Goal: Information Seeking & Learning: Learn about a topic

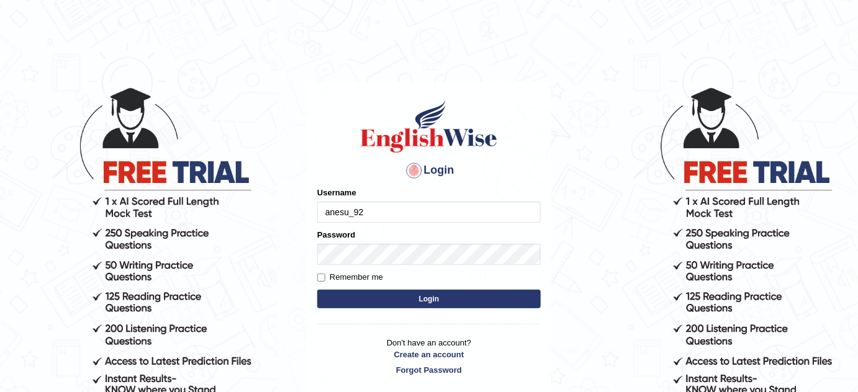
click at [430, 222] on input "anesu_92" at bounding box center [428, 212] width 223 height 21
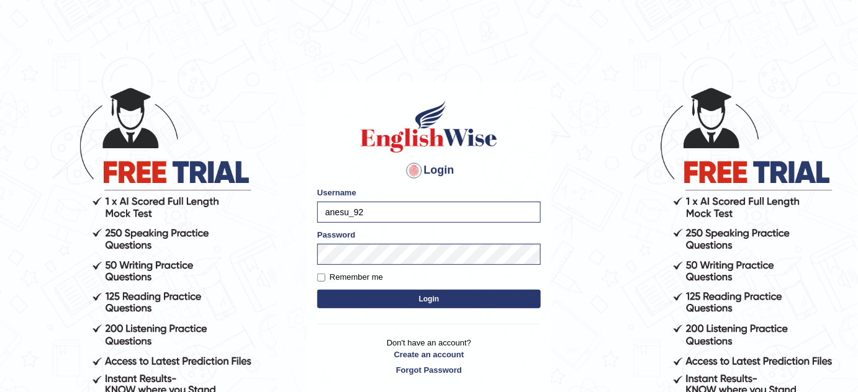
type input "bhagwantbrar"
click at [487, 303] on button "Login" at bounding box center [428, 299] width 223 height 19
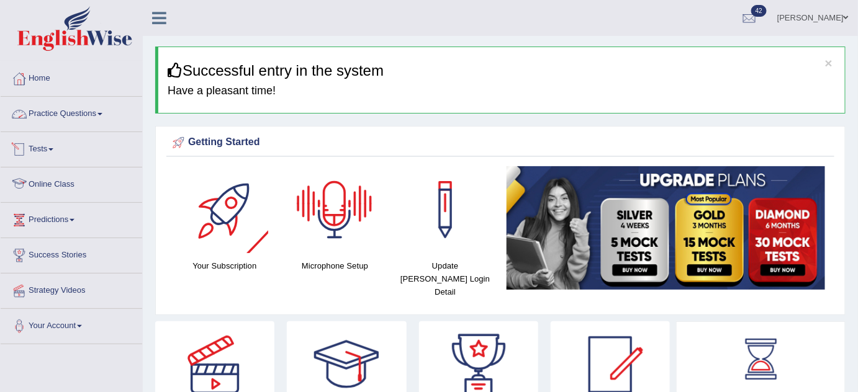
click at [93, 115] on link "Practice Questions" at bounding box center [71, 112] width 141 height 31
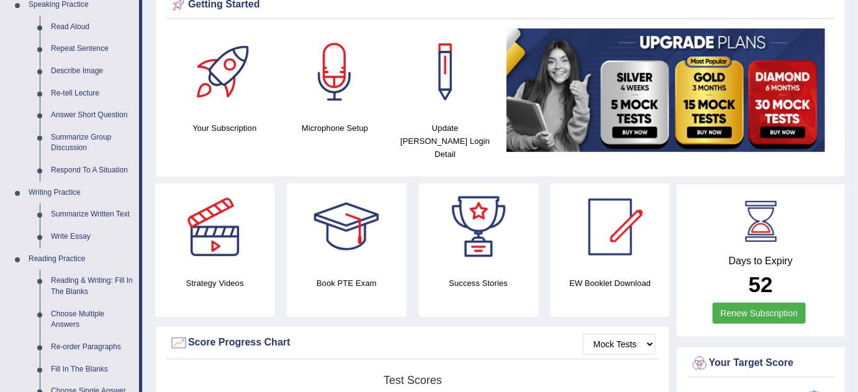
scroll to position [141, 0]
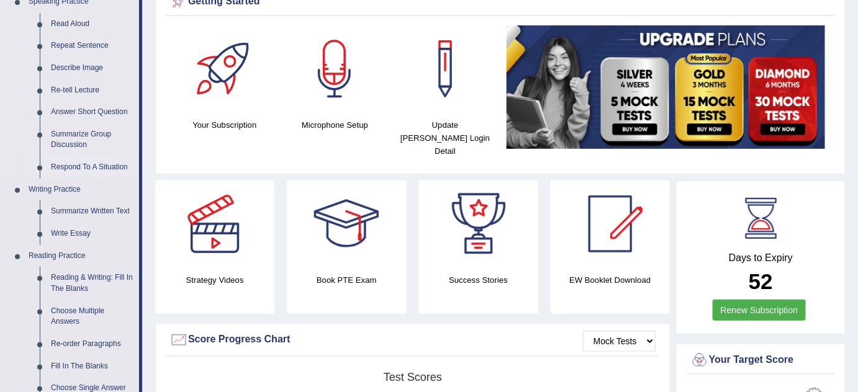
click at [96, 166] on link "Respond To A Situation" at bounding box center [92, 167] width 94 height 22
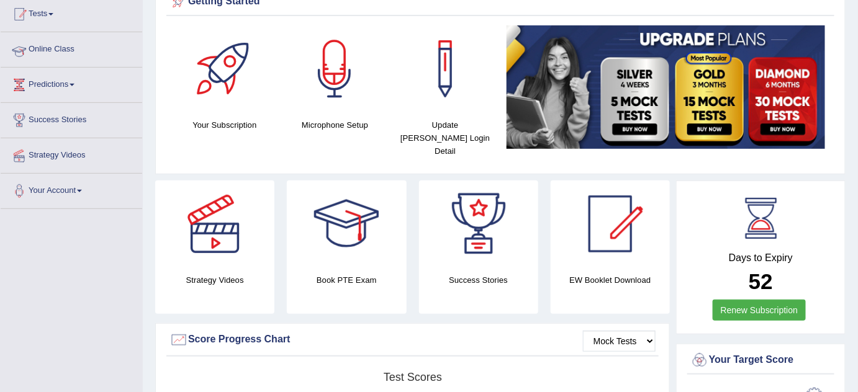
scroll to position [147, 0]
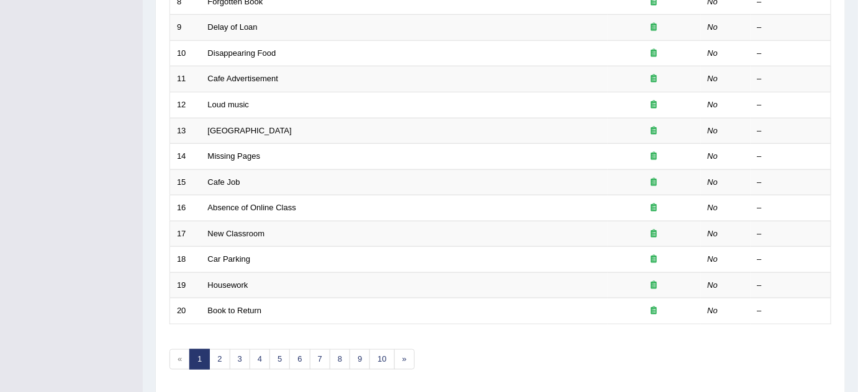
scroll to position [424, 0]
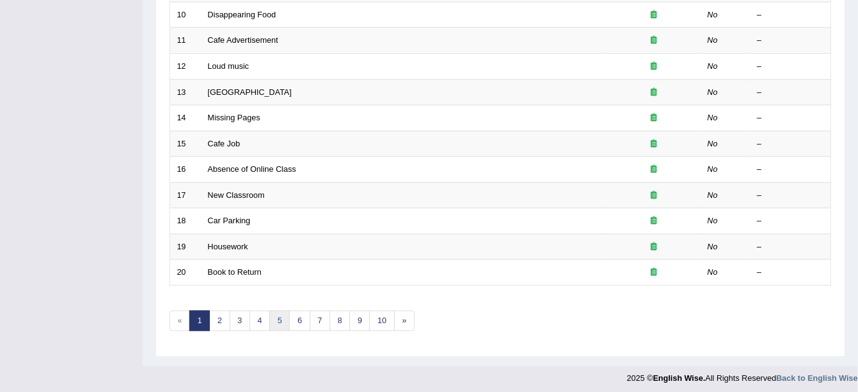
click at [276, 319] on link "5" at bounding box center [279, 321] width 20 height 20
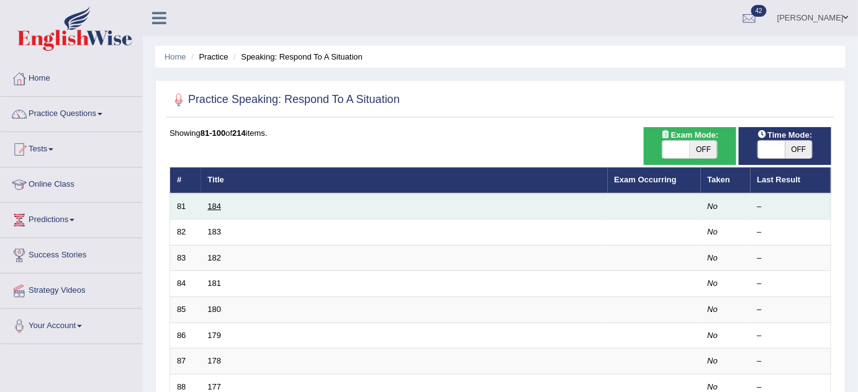
click at [218, 203] on link "184" at bounding box center [215, 206] width 14 height 9
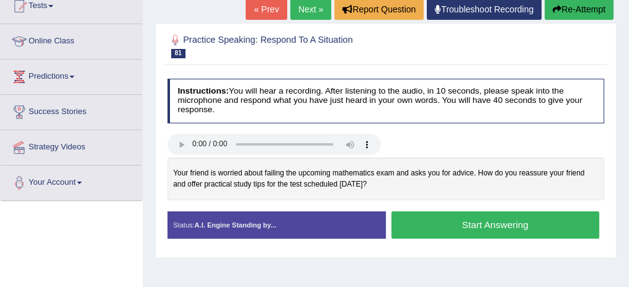
scroll to position [143, 0]
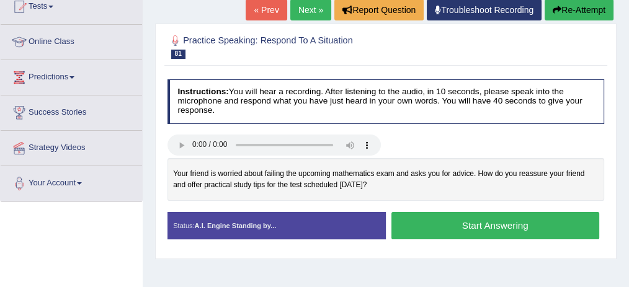
click at [308, 12] on link "Next »" at bounding box center [310, 9] width 41 height 21
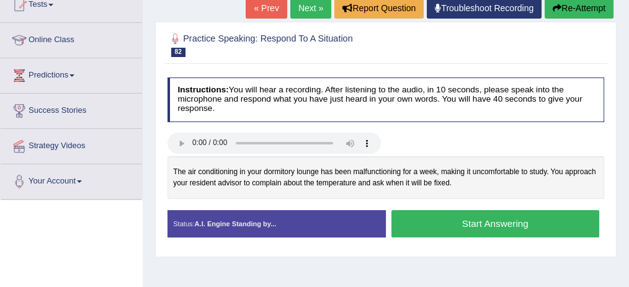
scroll to position [145, 0]
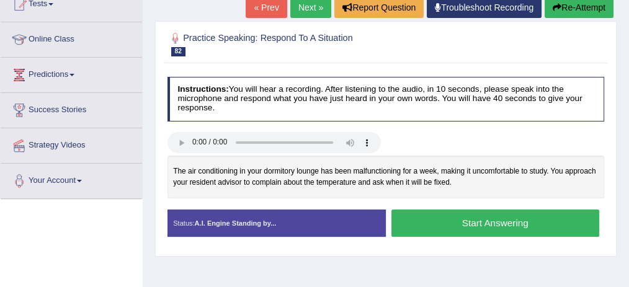
click at [459, 220] on button "Start Answering" at bounding box center [496, 223] width 208 height 27
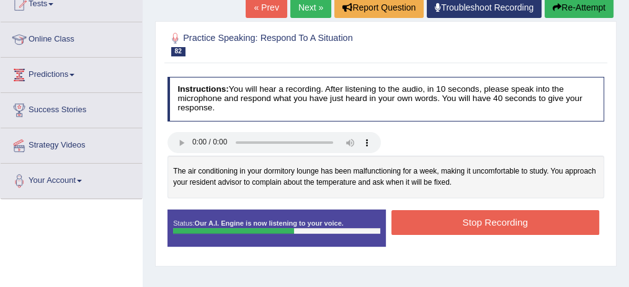
click at [459, 220] on button "Stop Recording" at bounding box center [496, 222] width 208 height 24
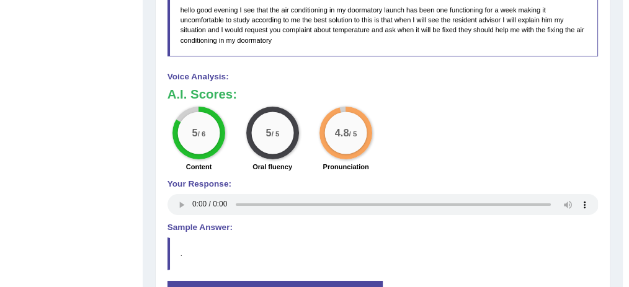
scroll to position [0, 0]
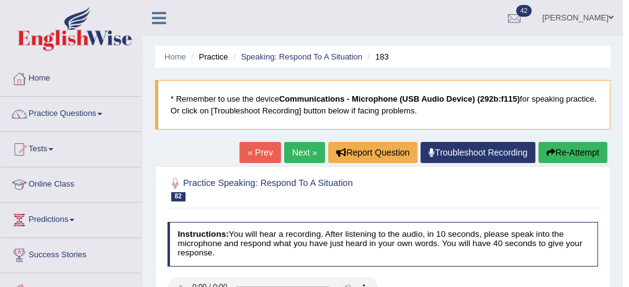
click at [308, 153] on link "Next »" at bounding box center [304, 152] width 41 height 21
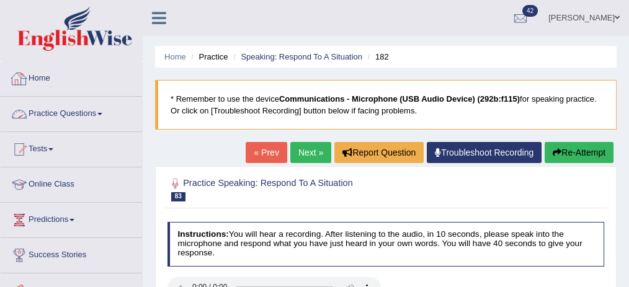
click at [92, 107] on link "Practice Questions" at bounding box center [71, 112] width 141 height 31
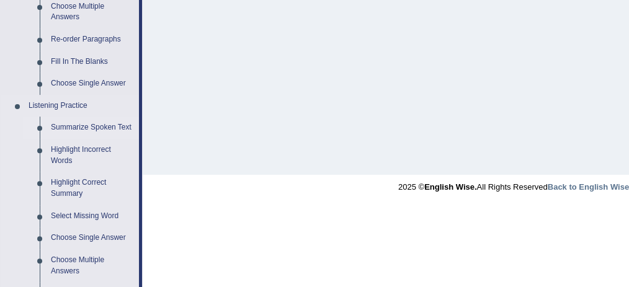
scroll to position [451, 0]
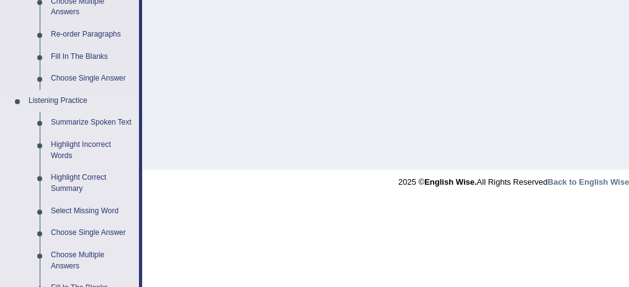
click at [105, 121] on link "Summarize Spoken Text" at bounding box center [92, 123] width 94 height 22
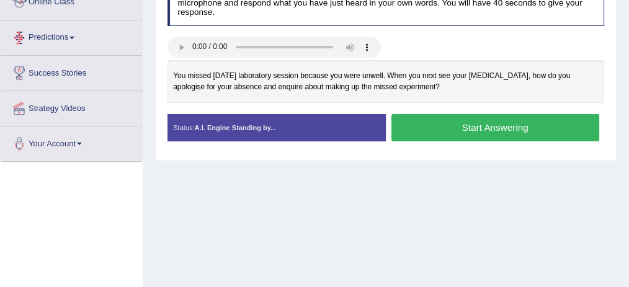
scroll to position [364, 0]
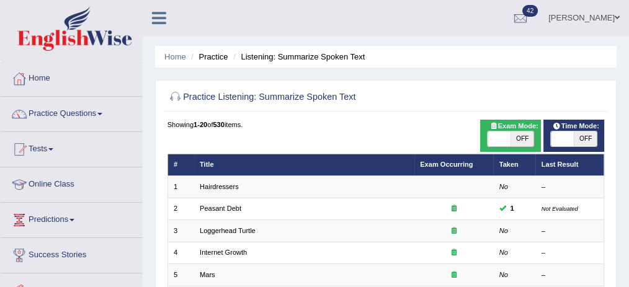
click at [219, 207] on link "Peasant Debt" at bounding box center [221, 208] width 42 height 7
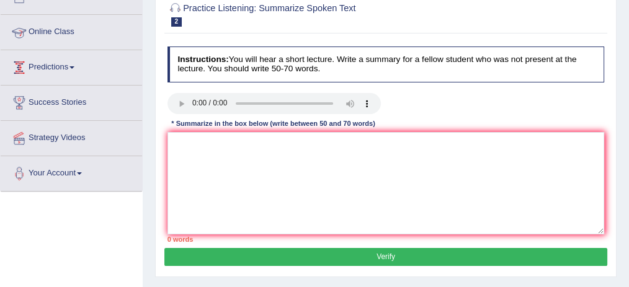
scroll to position [159, 0]
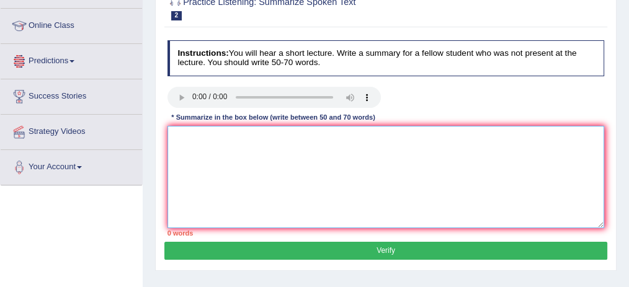
click at [204, 155] on textarea at bounding box center [387, 177] width 438 height 102
paste textarea "The speaker provided a comprehensive overview of [main topic], highlighting sev…"
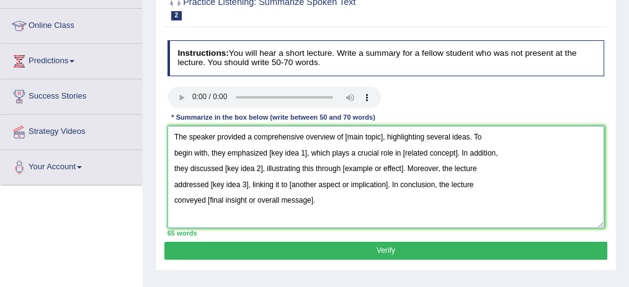
click at [170, 151] on textarea "The speaker provided a comprehensive overview of [main topic], highlighting sev…" at bounding box center [387, 177] width 438 height 102
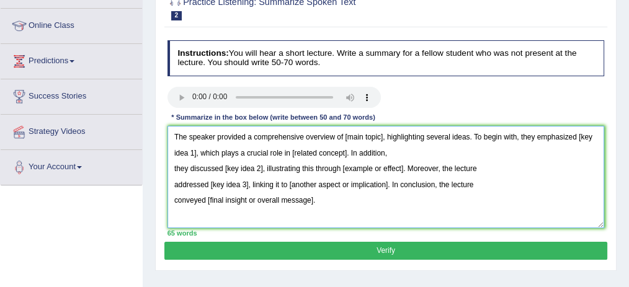
click at [171, 166] on textarea "The speaker provided a comprehensive overview of [main topic], highlighting sev…" at bounding box center [387, 177] width 438 height 102
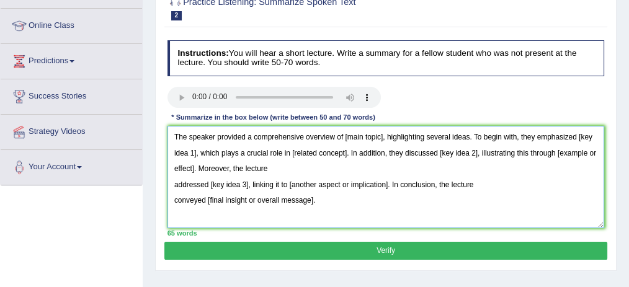
click at [171, 181] on textarea "The speaker provided a comprehensive overview of [main topic], highlighting sev…" at bounding box center [387, 177] width 438 height 102
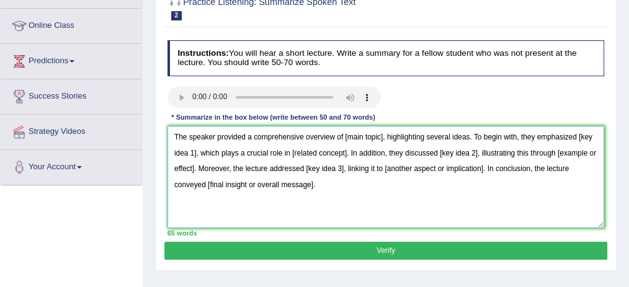
click at [173, 186] on textarea "The speaker provided a comprehensive overview of [main topic], highlighting sev…" at bounding box center [387, 177] width 438 height 102
click at [194, 182] on textarea "The speaker provided a comprehensive overview of [main topic], highlighting sev…" at bounding box center [387, 177] width 438 height 102
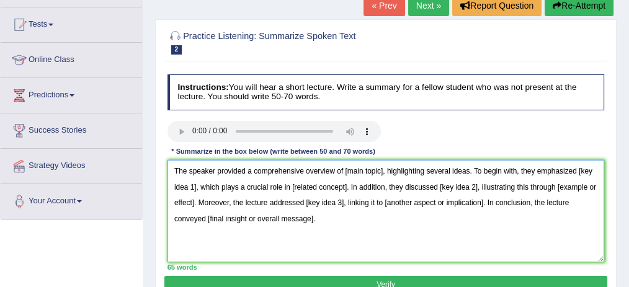
scroll to position [124, 0]
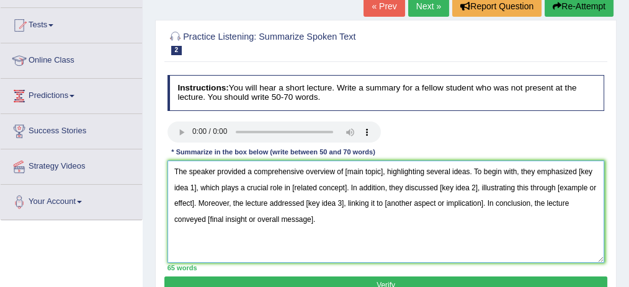
drag, startPoint x: 343, startPoint y: 169, endPoint x: 382, endPoint y: 172, distance: 38.6
click at [382, 172] on textarea "The speaker provided a comprehensive overview of [main topic], highlighting sev…" at bounding box center [387, 212] width 438 height 102
click at [320, 223] on textarea "The speaker provided a comprehensive overview of [main topic], highlighting sev…" at bounding box center [387, 212] width 438 height 102
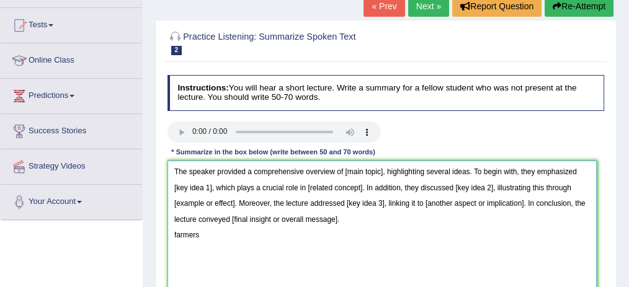
drag, startPoint x: 603, startPoint y: 257, endPoint x: 589, endPoint y: 307, distance: 51.5
click at [589, 163] on html "Toggle navigation Home Practice Questions Speaking Practice Read Aloud Repeat S…" at bounding box center [314, 19] width 629 height 287
click at [175, 229] on textarea "The speaker provided a comprehensive overview of [main topic], highlighting sev…" at bounding box center [380, 237] width 424 height 152
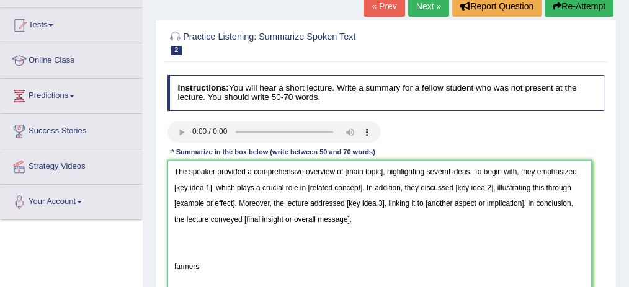
scroll to position [191, 0]
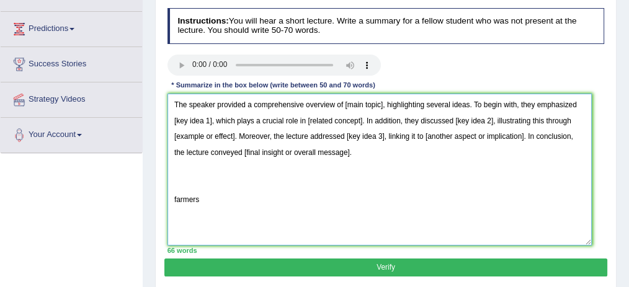
click at [203, 195] on textarea "The speaker provided a comprehensive overview of [main topic], highlighting sev…" at bounding box center [380, 170] width 424 height 152
click at [199, 196] on textarea "The speaker provided a comprehensive overview of [main topic], highlighting sev…" at bounding box center [380, 170] width 424 height 152
click at [209, 200] on textarea "The speaker provided a comprehensive overview of [main topic], highlighting sev…" at bounding box center [380, 170] width 424 height 152
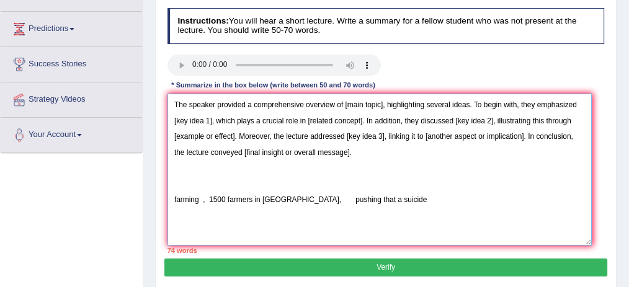
click at [377, 200] on textarea "The speaker provided a comprehensive overview of [main topic], highlighting sev…" at bounding box center [380, 170] width 424 height 152
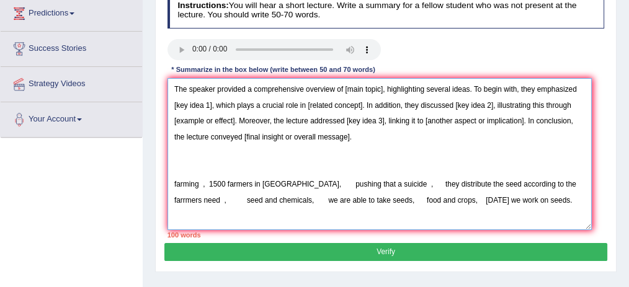
scroll to position [206, 0]
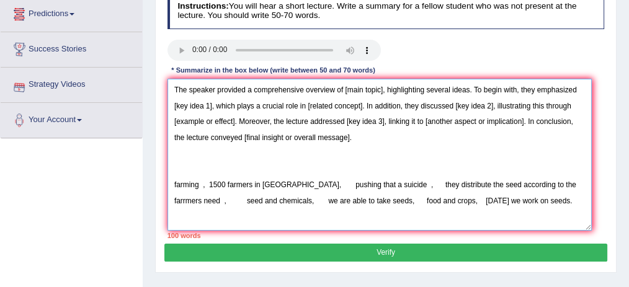
drag, startPoint x: 251, startPoint y: 182, endPoint x: 226, endPoint y: 184, distance: 25.5
click at [226, 184] on textarea "The speaker provided a comprehensive overview of [main topic], highlighting sev…" at bounding box center [380, 155] width 424 height 152
drag, startPoint x: 263, startPoint y: 182, endPoint x: 278, endPoint y: 183, distance: 14.9
click at [278, 183] on textarea "The speaker provided a comprehensive overview of [main topic], highlighting sev…" at bounding box center [380, 155] width 424 height 152
click at [304, 161] on textarea "The speaker provided a comprehensive overview of [main topic], highlighting sev…" at bounding box center [380, 155] width 424 height 152
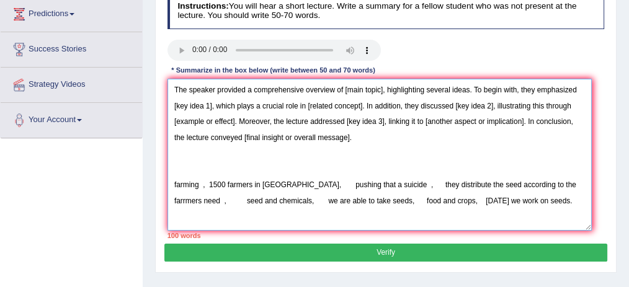
drag, startPoint x: 261, startPoint y: 180, endPoint x: 280, endPoint y: 181, distance: 19.3
click at [280, 181] on textarea "The speaker provided a comprehensive overview of [main topic], highlighting sev…" at bounding box center [380, 155] width 424 height 152
click at [289, 177] on textarea "The speaker provided a comprehensive overview of [main topic], highlighting sev…" at bounding box center [380, 155] width 424 height 152
drag, startPoint x: 262, startPoint y: 175, endPoint x: 278, endPoint y: 181, distance: 17.1
click at [278, 181] on textarea "The speaker provided a comprehensive overview of [main topic], highlighting sev…" at bounding box center [380, 155] width 424 height 152
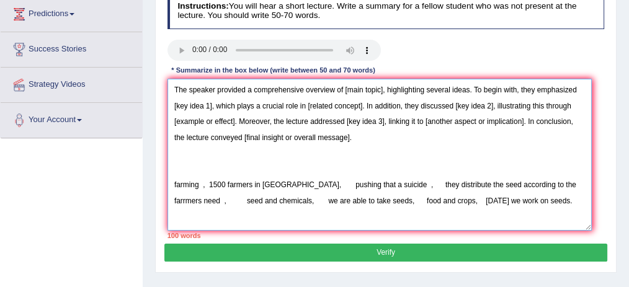
drag, startPoint x: 278, startPoint y: 181, endPoint x: 260, endPoint y: 181, distance: 18.0
click at [260, 181] on textarea "The speaker provided a comprehensive overview of [main topic], highlighting sev…" at bounding box center [380, 155] width 424 height 152
drag, startPoint x: 406, startPoint y: 182, endPoint x: 430, endPoint y: 181, distance: 23.6
click at [430, 181] on textarea "The speaker provided a comprehensive overview of [main topic], highlighting sev…" at bounding box center [380, 155] width 424 height 152
drag, startPoint x: 280, startPoint y: 199, endPoint x: 267, endPoint y: 198, distance: 13.0
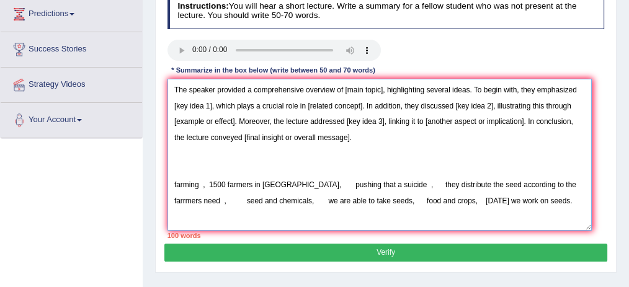
click at [267, 198] on textarea "The speaker provided a comprehensive overview of [main topic], highlighting sev…" at bounding box center [380, 155] width 424 height 152
drag, startPoint x: 446, startPoint y: 195, endPoint x: 458, endPoint y: 199, distance: 13.0
click at [458, 199] on textarea "The speaker provided a comprehensive overview of [main topic], highlighting sev…" at bounding box center [380, 155] width 424 height 152
drag, startPoint x: 271, startPoint y: 176, endPoint x: 226, endPoint y: 177, distance: 45.3
click at [226, 177] on textarea "The speaker provided a comprehensive overview of [main topic], highlighting sev…" at bounding box center [380, 155] width 424 height 152
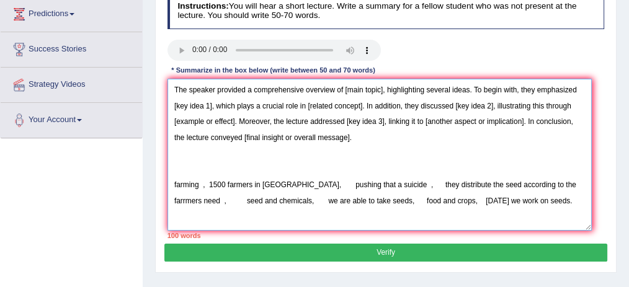
drag, startPoint x: 388, startPoint y: 202, endPoint x: 361, endPoint y: 200, distance: 27.4
click at [361, 200] on textarea "The speaker provided a comprehensive overview of [main topic], highlighting sev…" at bounding box center [380, 155] width 424 height 152
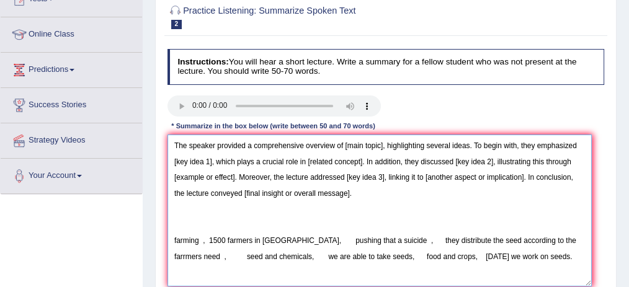
scroll to position [150, 0]
drag, startPoint x: 344, startPoint y: 142, endPoint x: 382, endPoint y: 143, distance: 37.2
click at [382, 143] on textarea "The speaker provided a comprehensive overview of [main topic], highlighting sev…" at bounding box center [380, 211] width 424 height 152
drag, startPoint x: 565, startPoint y: 143, endPoint x: 572, endPoint y: 146, distance: 7.8
click at [572, 146] on textarea "The speaker provided a comprehensive overview of farming, highlighting several …" at bounding box center [380, 211] width 424 height 152
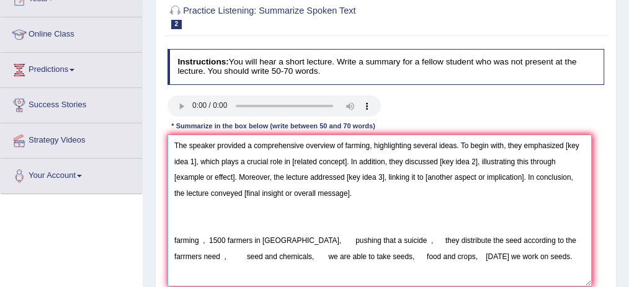
drag, startPoint x: 461, startPoint y: 141, endPoint x: 348, endPoint y: 162, distance: 114.8
click at [348, 162] on textarea "The speaker provided a comprehensive overview of farming, highlighting several …" at bounding box center [380, 211] width 424 height 152
drag, startPoint x: 194, startPoint y: 161, endPoint x: 172, endPoint y: 161, distance: 21.7
click at [172, 161] on textarea "The speaker provided a comprehensive overview of farming, highlighting several …" at bounding box center [380, 211] width 424 height 152
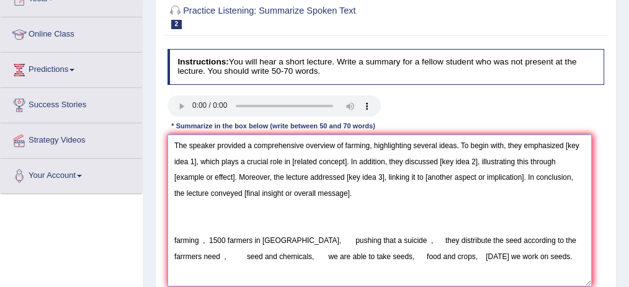
drag, startPoint x: 289, startPoint y: 158, endPoint x: 349, endPoint y: 163, distance: 59.8
click at [349, 163] on textarea "The speaker provided a comprehensive overview of farming, highlighting several …" at bounding box center [380, 211] width 424 height 152
drag, startPoint x: 564, startPoint y: 143, endPoint x: 581, endPoint y: 145, distance: 17.5
click at [581, 145] on textarea "The speaker provided a comprehensive overview of farming, highlighting several …" at bounding box center [380, 211] width 424 height 152
drag, startPoint x: 292, startPoint y: 159, endPoint x: 345, endPoint y: 161, distance: 53.4
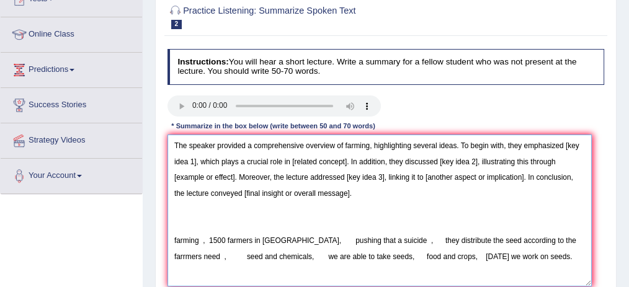
click at [345, 161] on textarea "The speaker provided a comprehensive overview of farming, highlighting several …" at bounding box center [380, 211] width 424 height 152
drag, startPoint x: 565, startPoint y: 142, endPoint x: 207, endPoint y: 163, distance: 358.0
click at [207, 163] on textarea "The speaker provided a comprehensive overview of farming, highlighting several …" at bounding box center [380, 211] width 424 height 152
drag, startPoint x: 382, startPoint y: 236, endPoint x: 563, endPoint y: 238, distance: 181.2
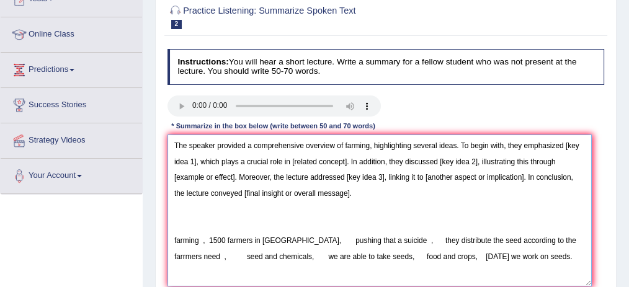
click at [563, 238] on textarea "The speaker provided a comprehensive overview of farming, highlighting several …" at bounding box center [380, 211] width 424 height 152
drag, startPoint x: 565, startPoint y: 142, endPoint x: 196, endPoint y: 159, distance: 369.0
click at [196, 159] on textarea "The speaker provided a comprehensive overview of farming, highlighting several …" at bounding box center [380, 211] width 424 height 152
paste textarea "they distribute the seed according to the farrmers need"
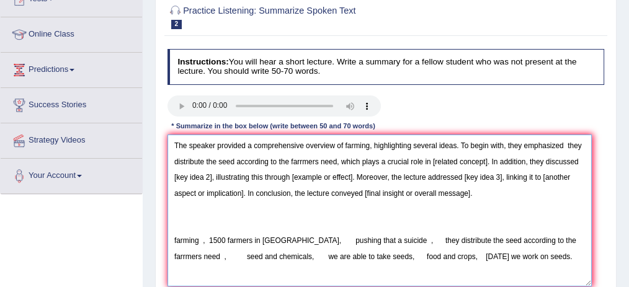
click at [567, 140] on textarea "The speaker provided a comprehensive overview of farming, highlighting several …" at bounding box center [380, 211] width 424 height 152
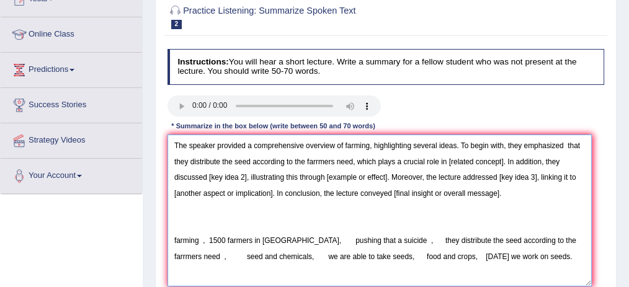
drag, startPoint x: 449, startPoint y: 158, endPoint x: 503, endPoint y: 162, distance: 54.7
click at [503, 162] on textarea "The speaker provided a comprehensive overview of farming, highlighting several …" at bounding box center [380, 211] width 424 height 152
drag, startPoint x: 353, startPoint y: 255, endPoint x: 403, endPoint y: 255, distance: 49.6
click at [403, 255] on textarea "The speaker provided a comprehensive overview of farming, highlighting several …" at bounding box center [380, 211] width 424 height 152
drag, startPoint x: 448, startPoint y: 158, endPoint x: 504, endPoint y: 159, distance: 55.9
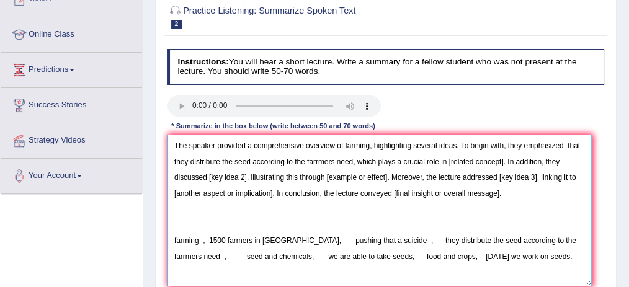
click at [504, 159] on textarea "The speaker provided a comprehensive overview of farming, highlighting several …" at bounding box center [380, 211] width 424 height 152
paste textarea "food and crops"
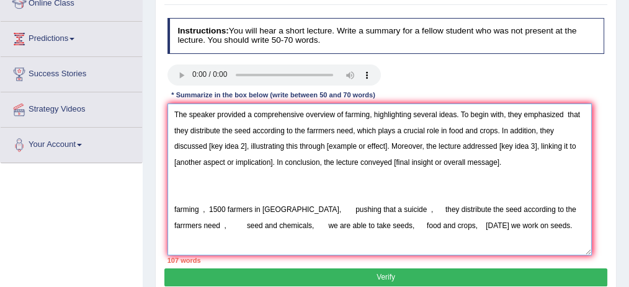
click at [459, 107] on textarea "The speaker provided a comprehensive overview of farming, highlighting several …" at bounding box center [380, 180] width 424 height 152
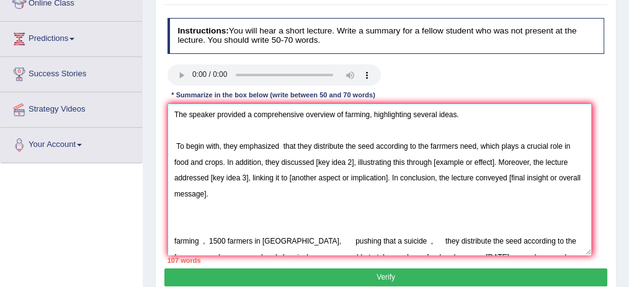
scroll to position [11, 0]
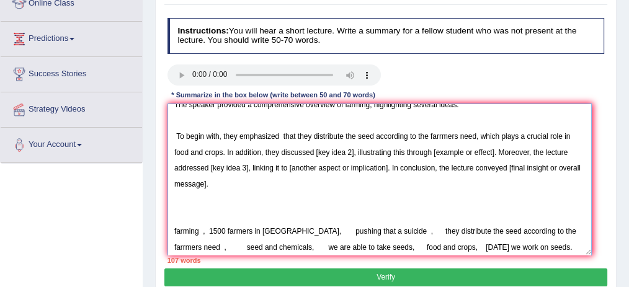
click at [225, 148] on textarea "The speaker provided a comprehensive overview of farming, highlighting several …" at bounding box center [380, 180] width 424 height 152
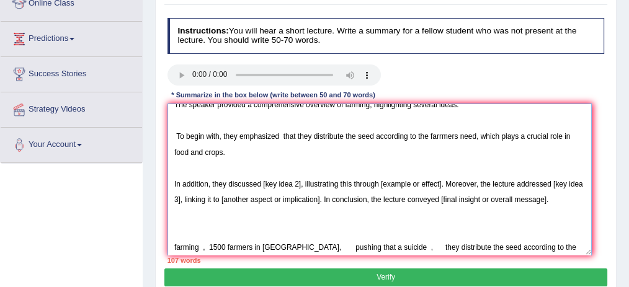
click at [212, 179] on textarea "The speaker provided a comprehensive overview of farming, highlighting several …" at bounding box center [380, 180] width 424 height 152
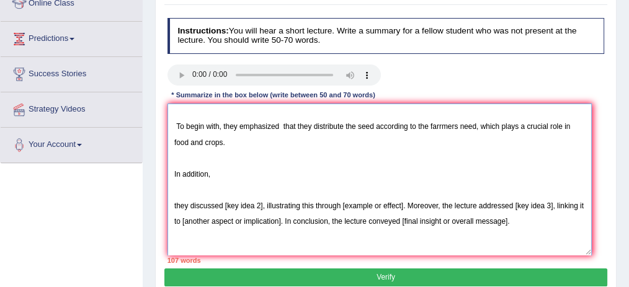
scroll to position [24, 0]
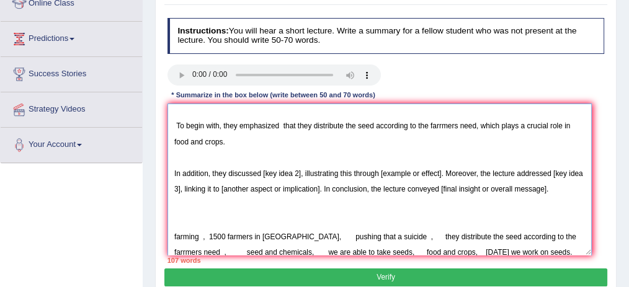
click at [444, 173] on textarea "The speaker provided a comprehensive overview of farming, highlighting several …" at bounding box center [380, 180] width 424 height 152
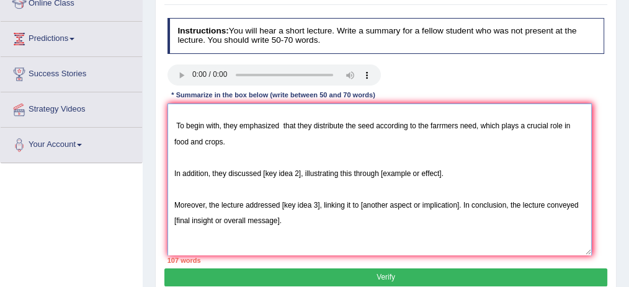
click at [463, 202] on textarea "The speaker provided a comprehensive overview of farming, highlighting several …" at bounding box center [380, 180] width 424 height 152
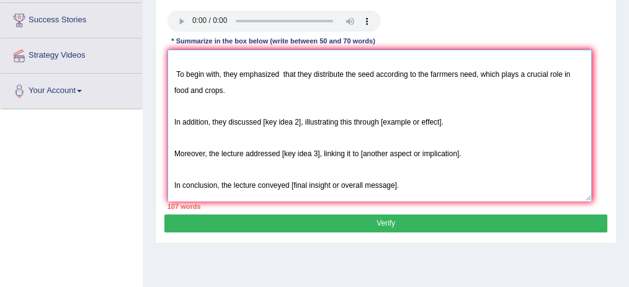
scroll to position [364, 0]
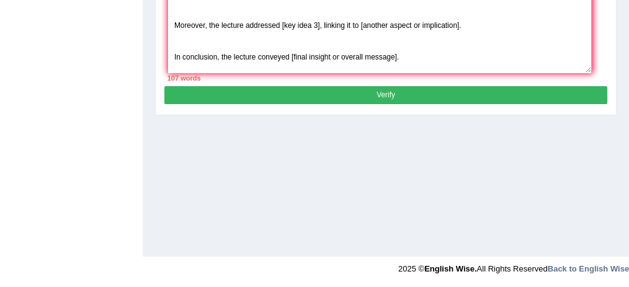
drag, startPoint x: 591, startPoint y: 251, endPoint x: 592, endPoint y: 307, distance: 55.9
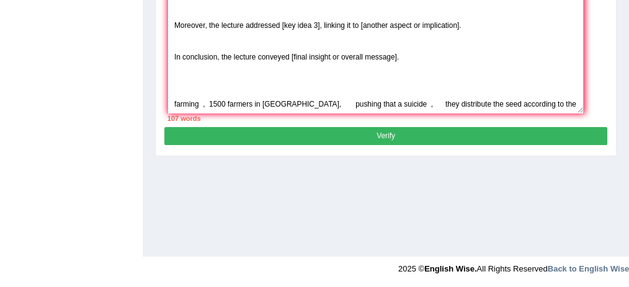
scroll to position [0, 0]
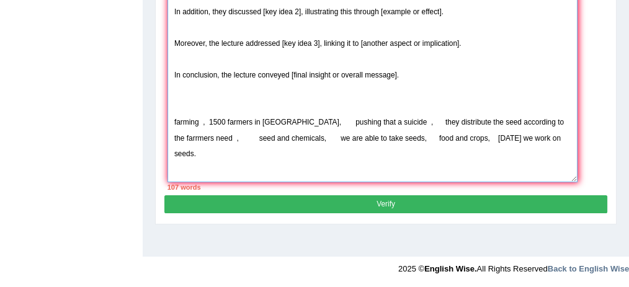
drag, startPoint x: 590, startPoint y: 68, endPoint x: 564, endPoint y: 250, distance: 184.2
click at [564, 182] on textarea "The speaker provided a comprehensive overview of farming, highlighting several …" at bounding box center [373, 51] width 410 height 261
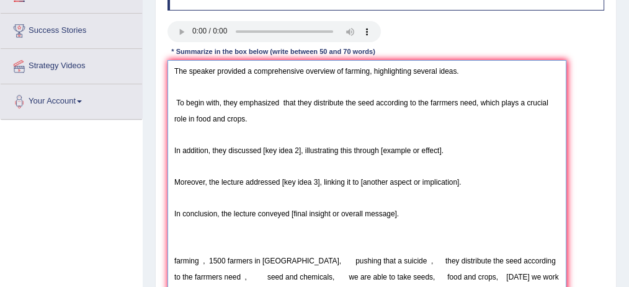
click at [417, 164] on textarea "The speaker provided a comprehensive overview of farming, highlighting several …" at bounding box center [367, 227] width 399 height 334
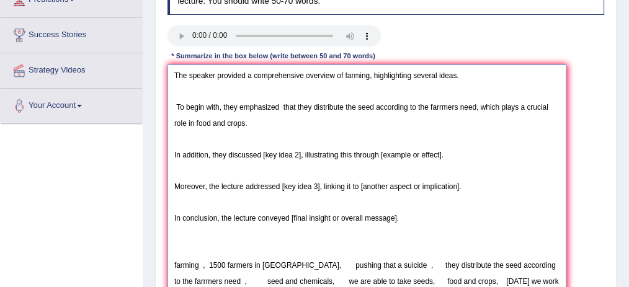
scroll to position [221, 0]
drag, startPoint x: 173, startPoint y: 213, endPoint x: 400, endPoint y: 214, distance: 227.8
click at [400, 214] on textarea "The speaker provided a comprehensive overview of farming, highlighting several …" at bounding box center [367, 231] width 399 height 334
drag, startPoint x: 279, startPoint y: 104, endPoint x: 230, endPoint y: 107, distance: 48.5
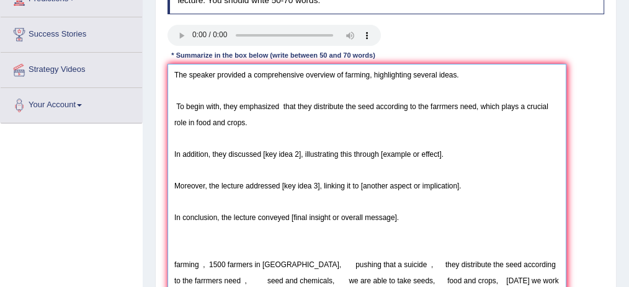
click at [230, 107] on textarea "The speaker provided a comprehensive overview of farming, highlighting several …" at bounding box center [367, 231] width 399 height 334
drag, startPoint x: 259, startPoint y: 151, endPoint x: 214, endPoint y: 153, distance: 45.3
click at [214, 153] on textarea "The speaker provided a comprehensive overview of farming, highlighting several …" at bounding box center [367, 231] width 399 height 334
drag, startPoint x: 279, startPoint y: 185, endPoint x: 208, endPoint y: 197, distance: 72.4
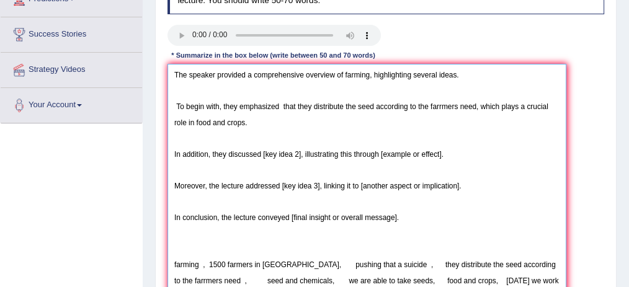
click at [208, 197] on textarea "The speaker provided a comprehensive overview of farming, highlighting several …" at bounding box center [367, 231] width 399 height 334
drag, startPoint x: 289, startPoint y: 214, endPoint x: 228, endPoint y: 226, distance: 61.3
click at [228, 226] on textarea "The speaker provided a comprehensive overview of farming, highlighting several …" at bounding box center [367, 231] width 399 height 334
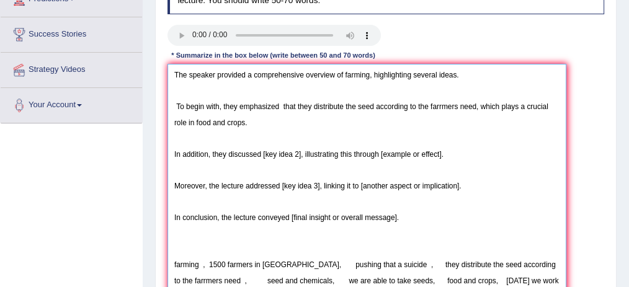
click at [228, 226] on textarea "The speaker provided a comprehensive overview of farming, highlighting several …" at bounding box center [367, 231] width 399 height 334
drag, startPoint x: 380, startPoint y: 152, endPoint x: 446, endPoint y: 153, distance: 65.8
click at [446, 153] on textarea "The speaker provided a comprehensive overview of farming, highlighting several …" at bounding box center [367, 231] width 399 height 334
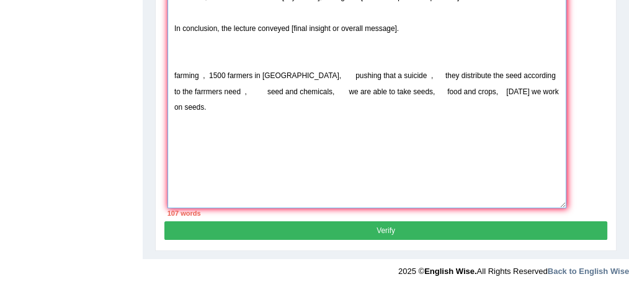
scroll to position [405, 0]
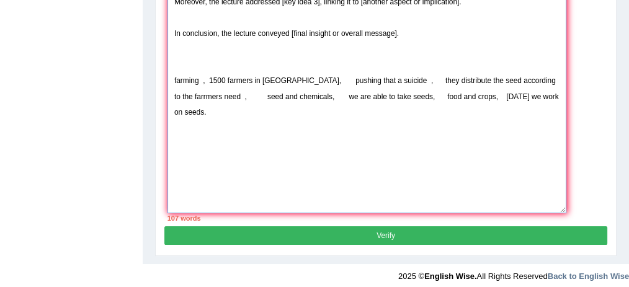
type textarea "The speaker provided a comprehensive overview of farming, highlighting several …"
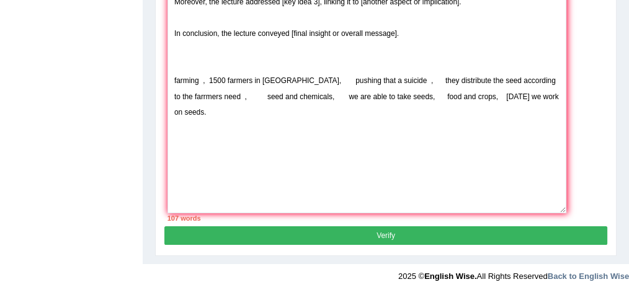
click at [415, 228] on button "Verify" at bounding box center [385, 236] width 442 height 18
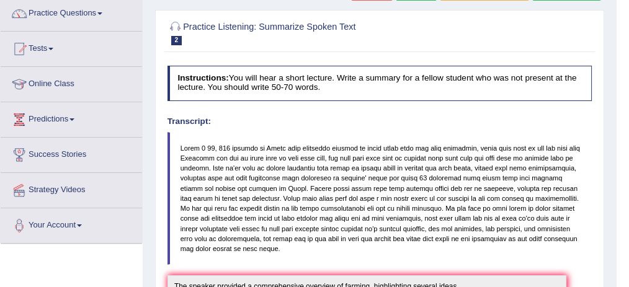
scroll to position [105, 0]
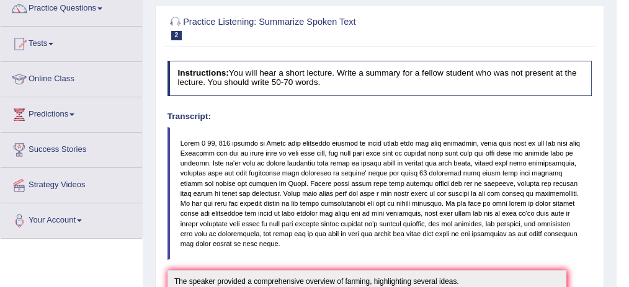
drag, startPoint x: 415, startPoint y: 228, endPoint x: 297, endPoint y: 180, distance: 127.2
click at [297, 180] on blockquote at bounding box center [380, 193] width 425 height 133
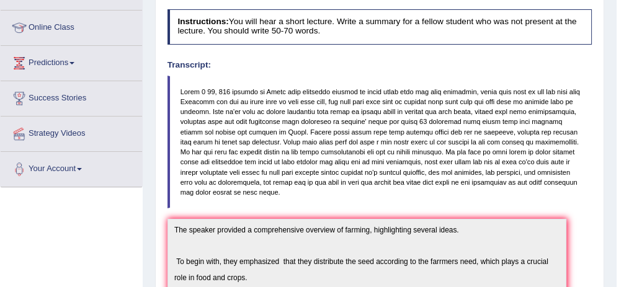
scroll to position [155, 0]
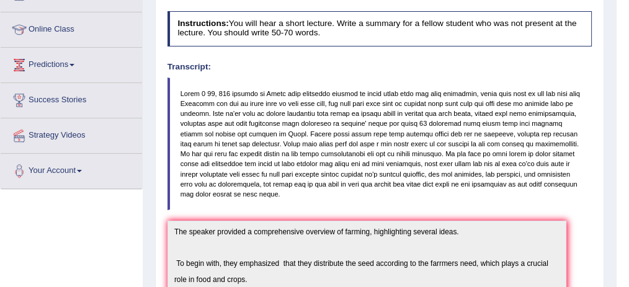
click at [362, 196] on blockquote at bounding box center [380, 144] width 425 height 133
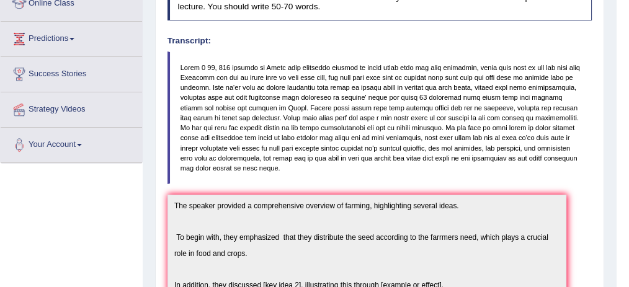
scroll to position [0, 0]
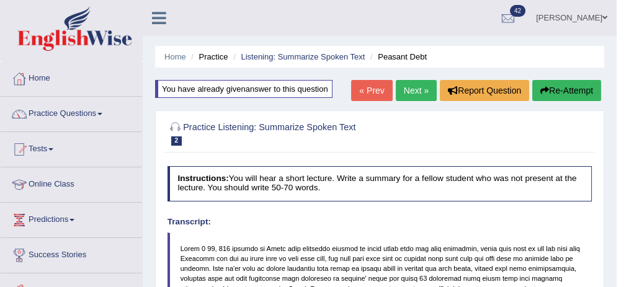
click at [590, 88] on button "Re-Attempt" at bounding box center [566, 90] width 69 height 21
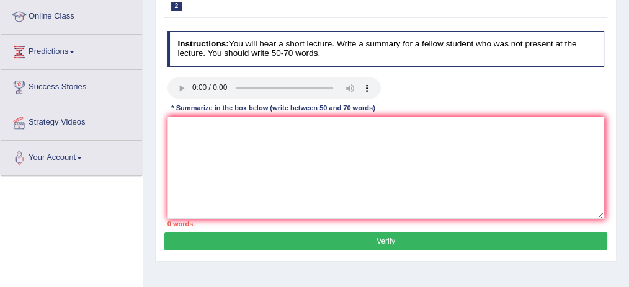
scroll to position [169, 0]
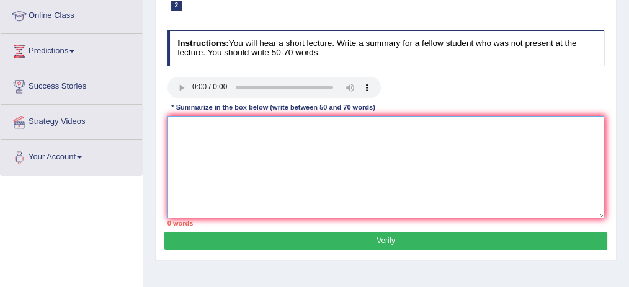
click at [292, 136] on textarea at bounding box center [387, 167] width 438 height 102
click at [198, 144] on textarea "farming, Suicide in [GEOGRAPHIC_DATA]" at bounding box center [387, 167] width 438 height 102
click at [242, 141] on textarea "farming, Suicide rate in [GEOGRAPHIC_DATA]" at bounding box center [387, 167] width 438 height 102
drag, startPoint x: 245, startPoint y: 141, endPoint x: 160, endPoint y: 143, distance: 85.1
click at [160, 143] on div "Practice Listening: Summarize Spoken Text 2 Peasant Debt Instructions: You will…" at bounding box center [386, 118] width 462 height 286
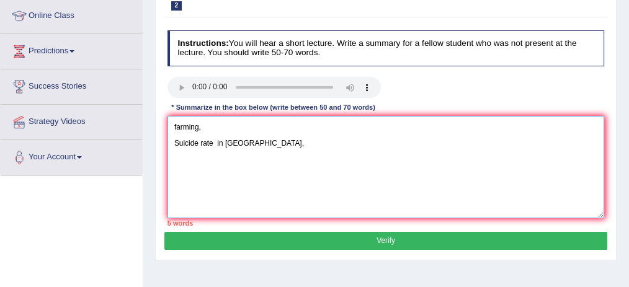
click at [247, 139] on textarea "farming, Suicide rate in [GEOGRAPHIC_DATA]," at bounding box center [387, 167] width 438 height 102
paste textarea "Suicide rate in [GEOGRAPHIC_DATA],"
drag, startPoint x: 199, startPoint y: 156, endPoint x: 261, endPoint y: 159, distance: 62.2
click at [261, 159] on textarea "farming, Suicide rate in [GEOGRAPHIC_DATA], Suicide rate in [GEOGRAPHIC_DATA]," at bounding box center [387, 167] width 438 height 102
type textarea "farming, Suicide rate in [GEOGRAPHIC_DATA], Suicide because of flooding,"
